Goal: Obtain resource: Obtain resource

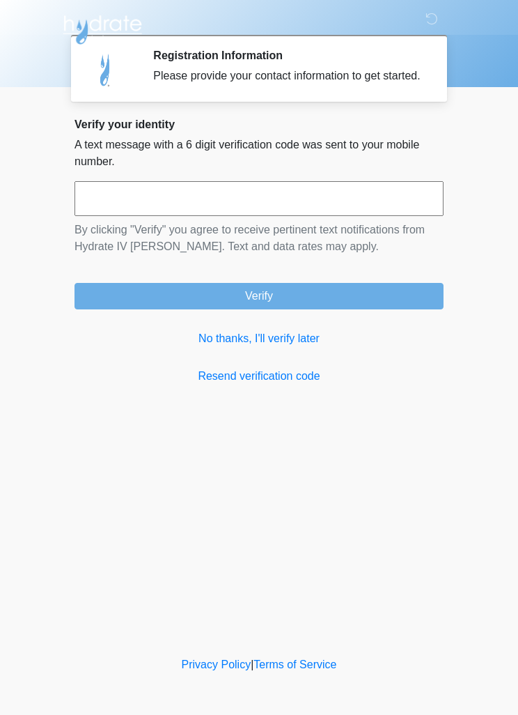
click at [277, 347] on link "No thanks, I'll verify later" at bounding box center [259, 338] width 369 height 17
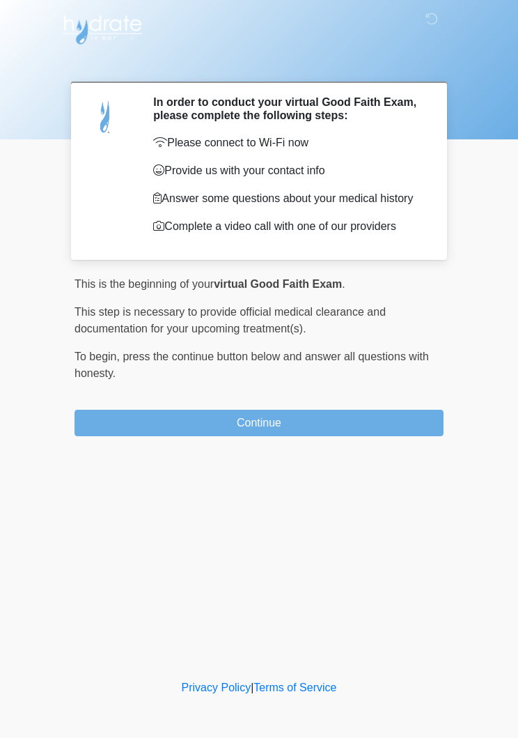
click at [320, 430] on button "Continue" at bounding box center [259, 423] width 369 height 26
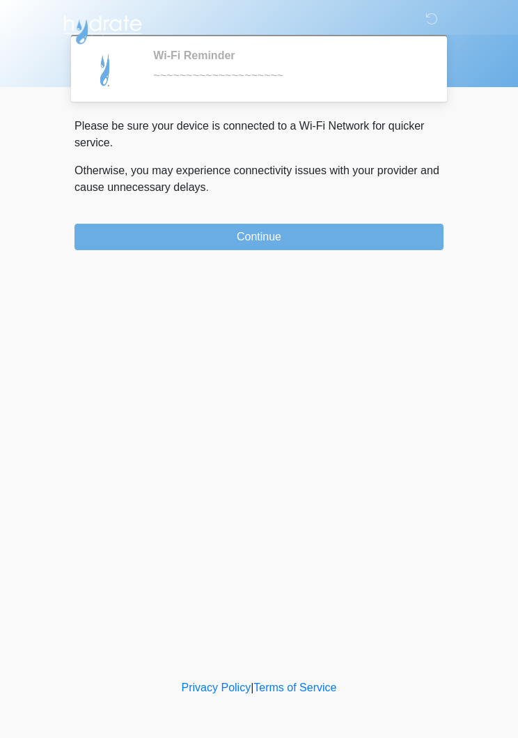
click at [332, 245] on button "Continue" at bounding box center [259, 237] width 369 height 26
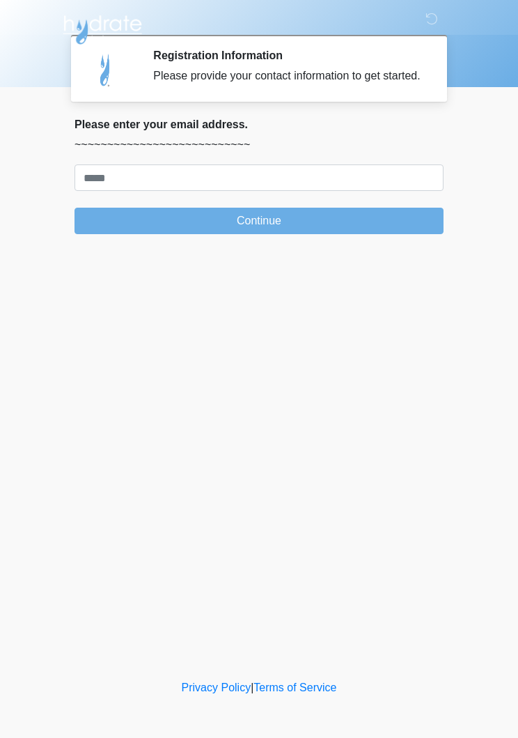
click at [217, 171] on div "Please enter your email address. ~~~~~~~~~~~~~~~~~~~~~~~~~~~ Continue" at bounding box center [259, 176] width 369 height 116
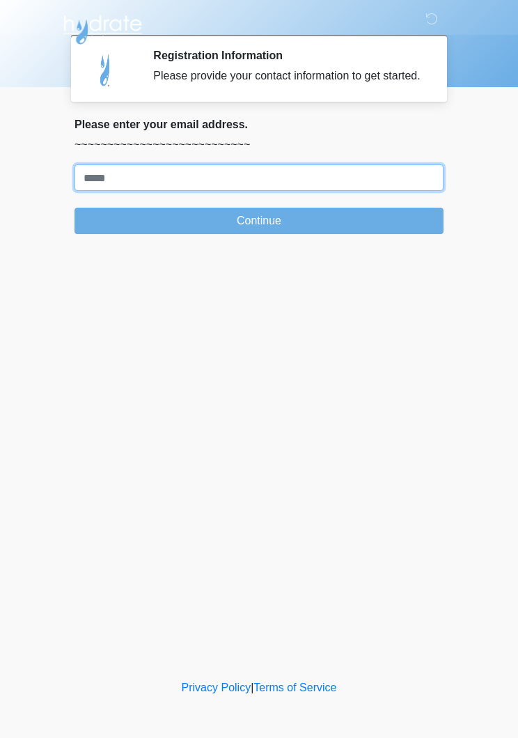
click at [299, 180] on input "Where should we email your treatment plan?" at bounding box center [259, 177] width 369 height 26
type input "**********"
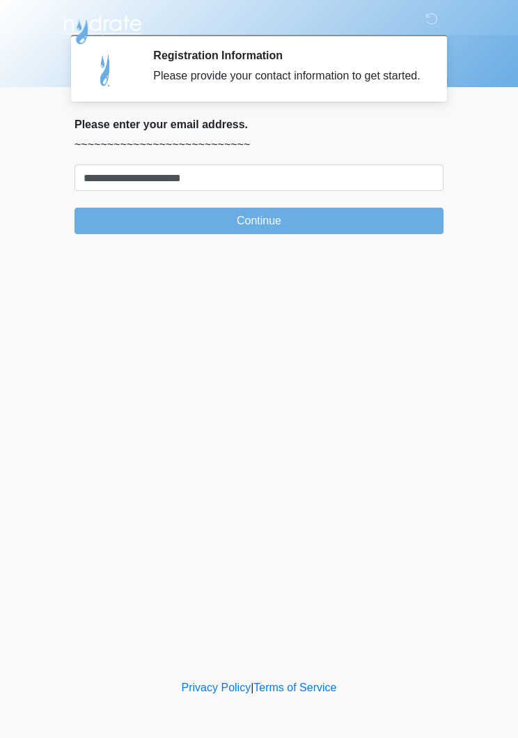
click at [326, 234] on button "Continue" at bounding box center [259, 221] width 369 height 26
